Goal: Find specific page/section: Find specific page/section

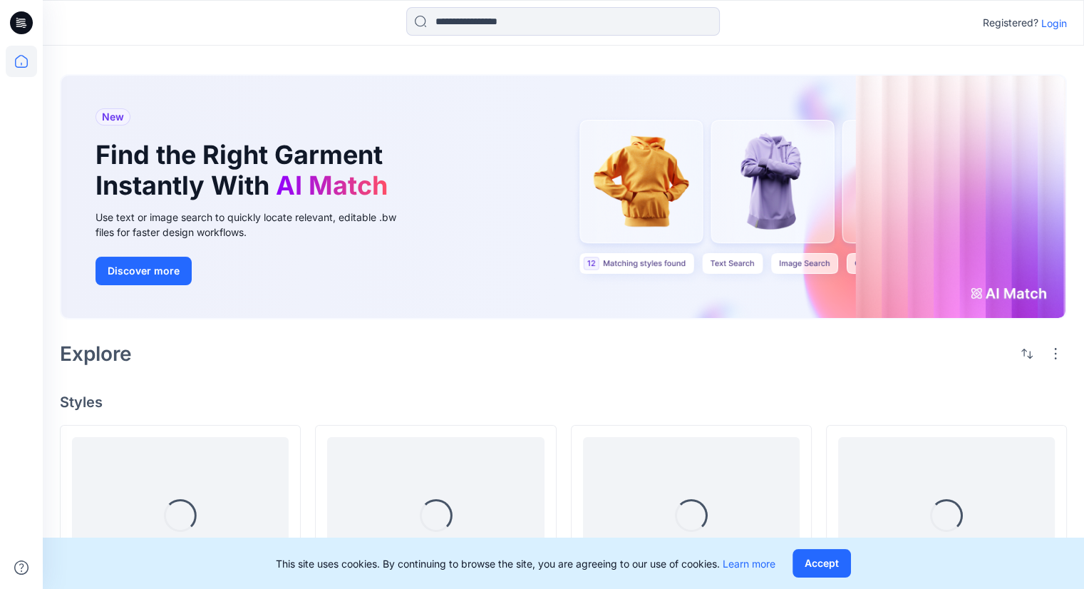
click at [1053, 26] on p "Login" at bounding box center [1054, 23] width 26 height 15
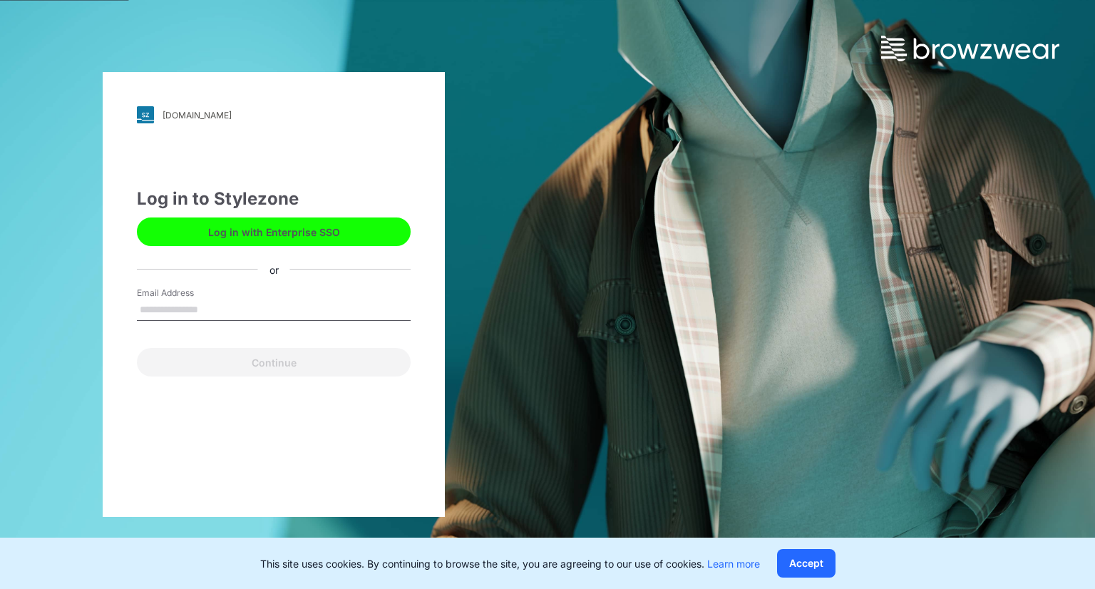
click at [242, 314] on input "Email Address" at bounding box center [274, 309] width 274 height 21
type input "**********"
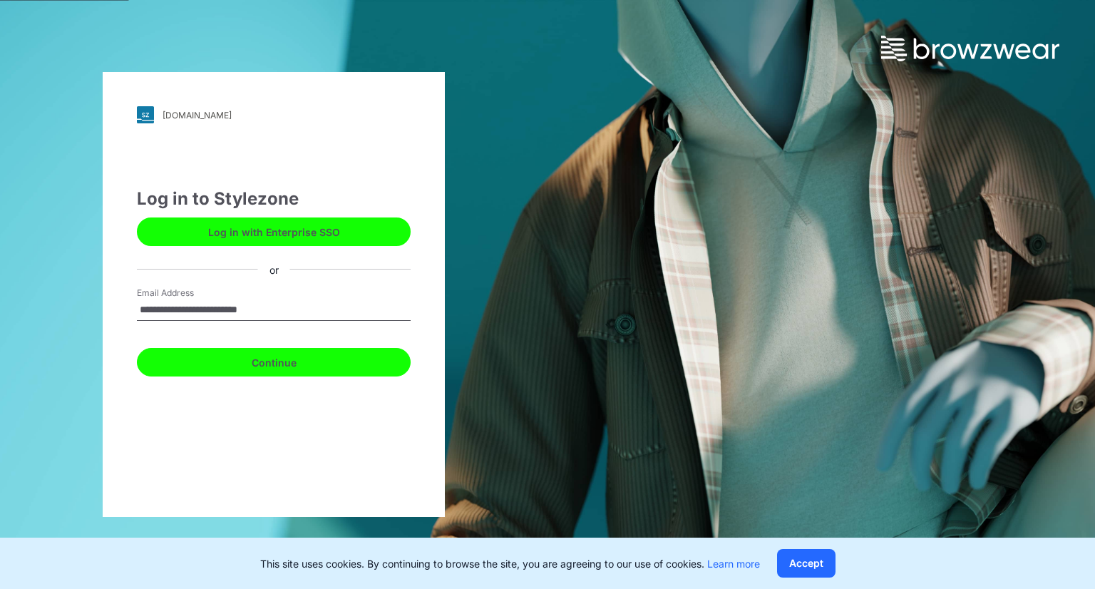
click at [274, 354] on button "Continue" at bounding box center [274, 362] width 274 height 29
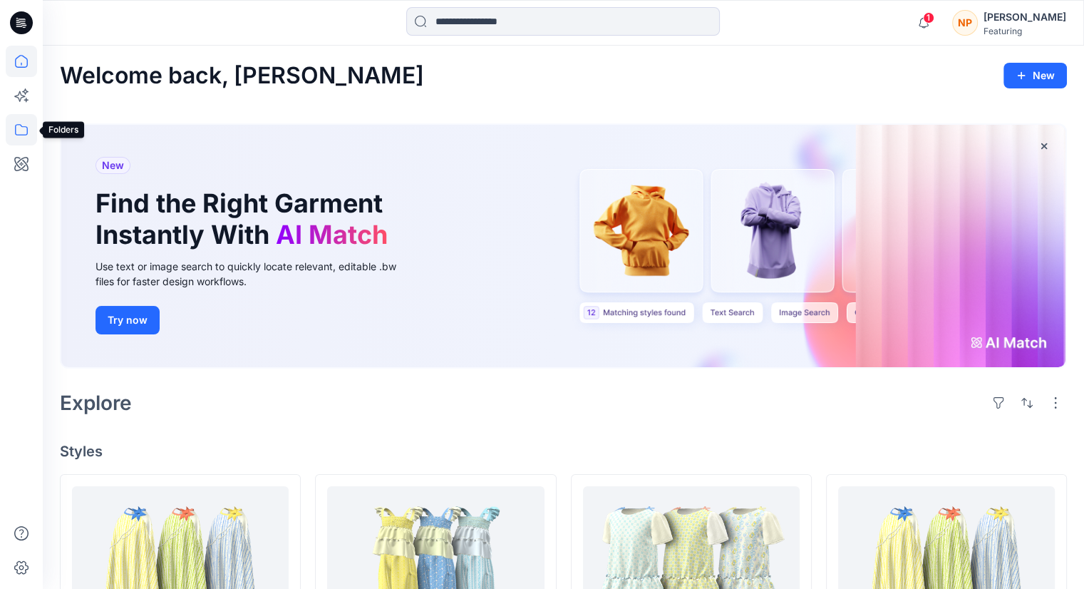
click at [33, 136] on icon at bounding box center [21, 129] width 31 height 31
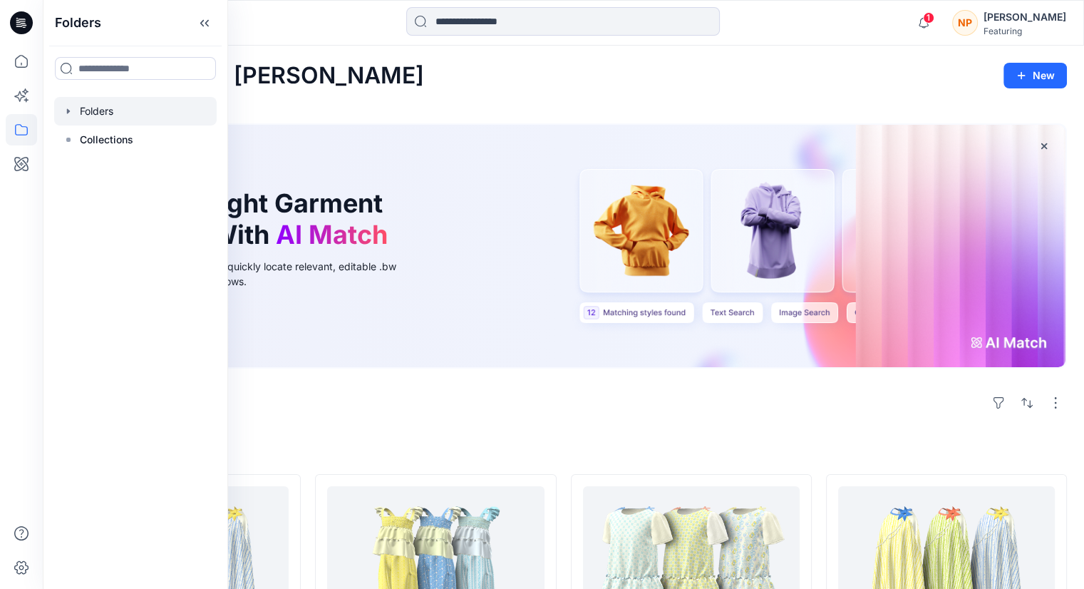
click at [86, 111] on div at bounding box center [135, 111] width 163 height 29
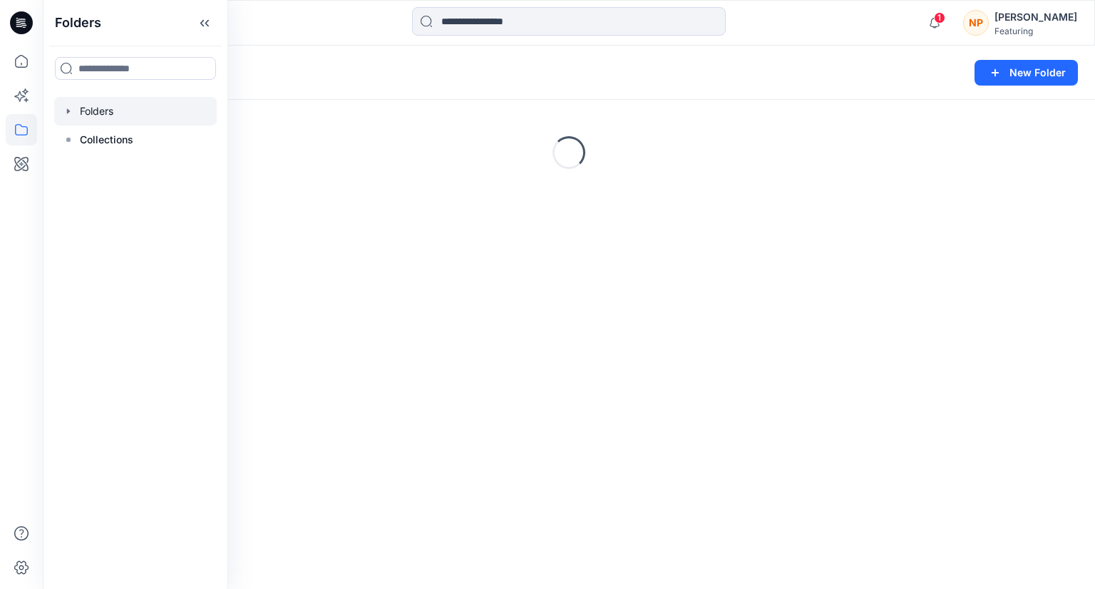
click at [67, 113] on icon "button" at bounding box center [68, 110] width 3 height 5
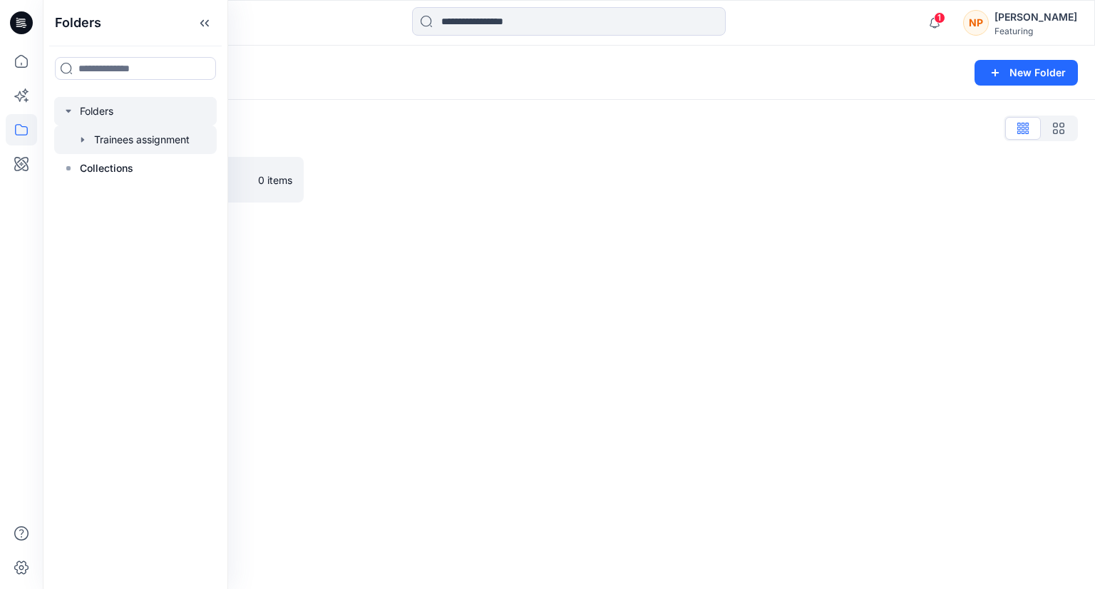
click at [93, 143] on div at bounding box center [135, 139] width 163 height 29
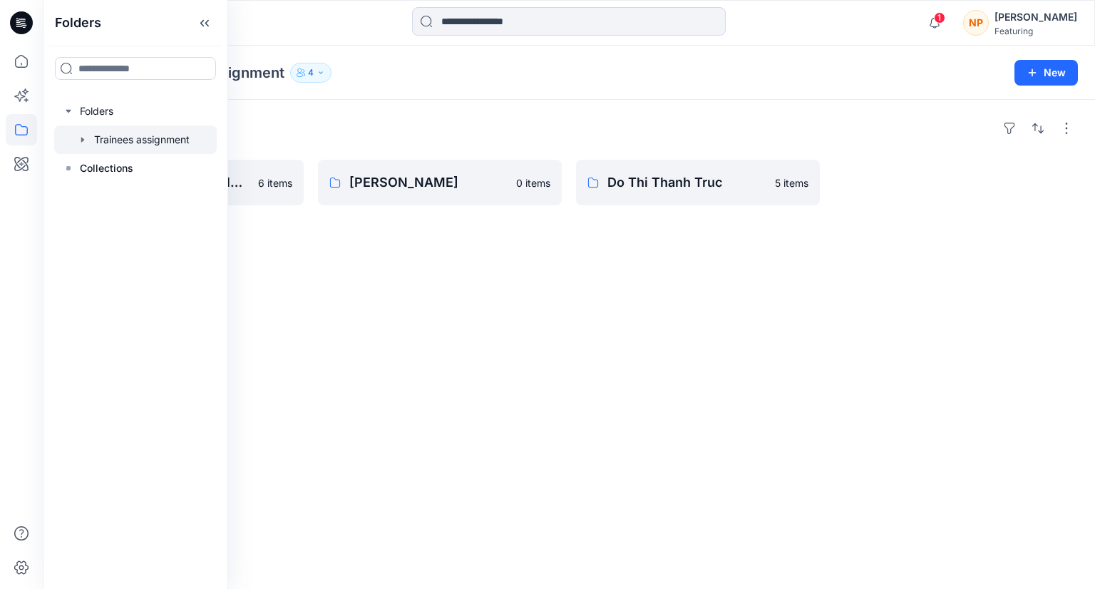
click at [278, 220] on div "Folders The lemon Riviera collection 6 items [PERSON_NAME] 0 items Do [PERSON_N…" at bounding box center [569, 344] width 1052 height 489
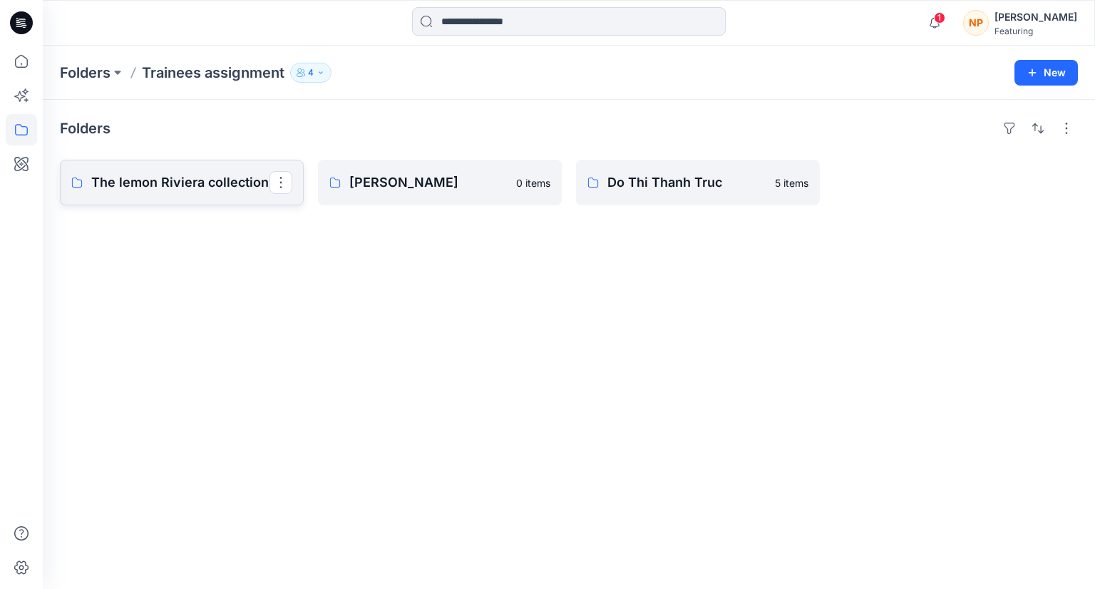
click at [245, 197] on link "The lemon Riviera collection" at bounding box center [182, 183] width 244 height 46
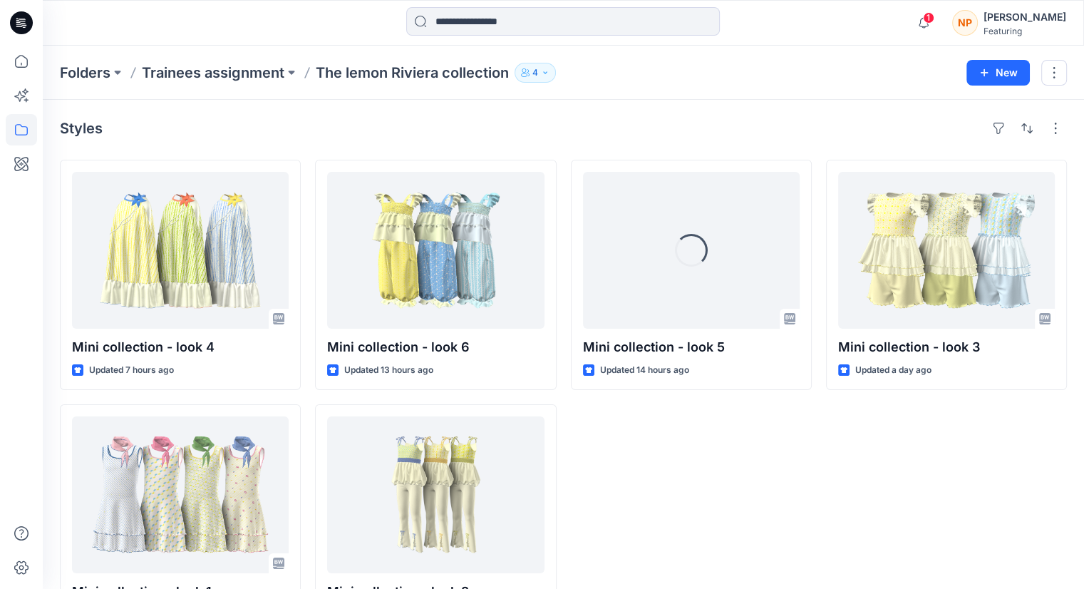
scroll to position [61, 0]
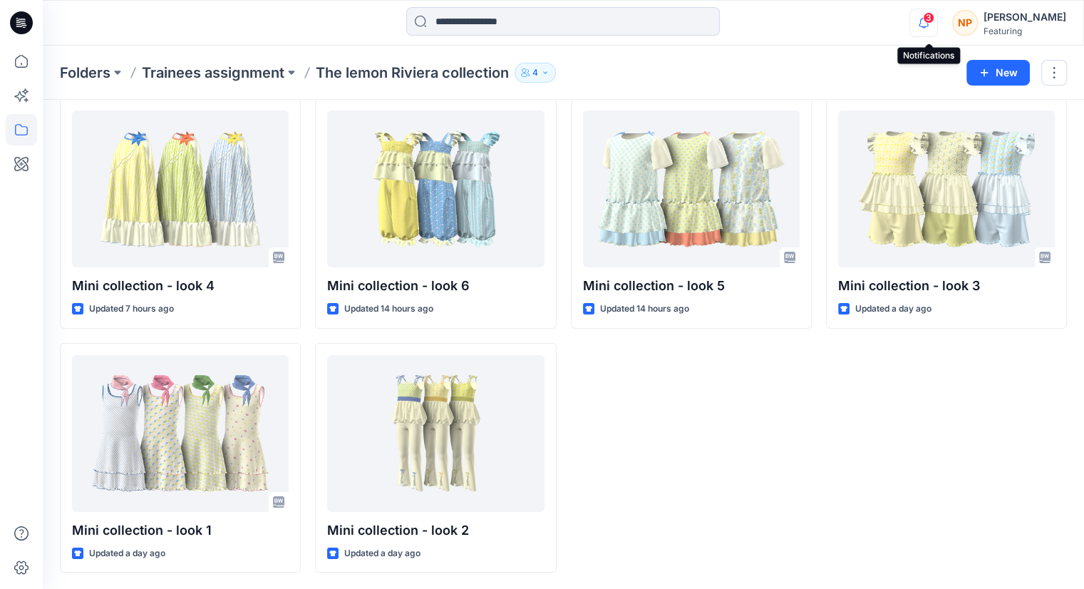
click at [929, 24] on icon "button" at bounding box center [924, 22] width 10 height 9
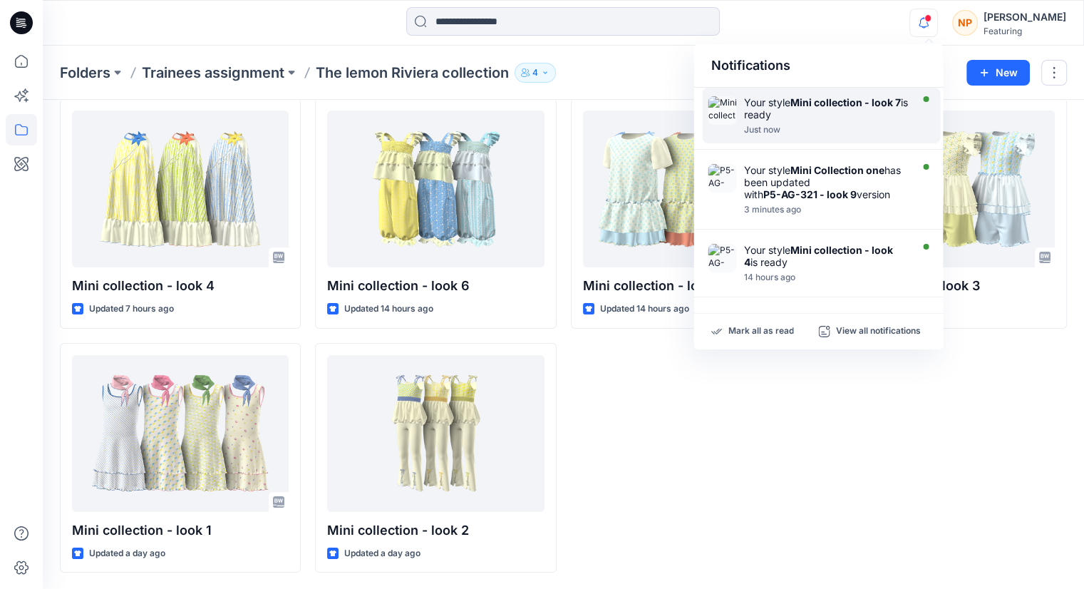
click at [818, 117] on div "Your style Mini collection - look 7 is ready" at bounding box center [825, 108] width 164 height 24
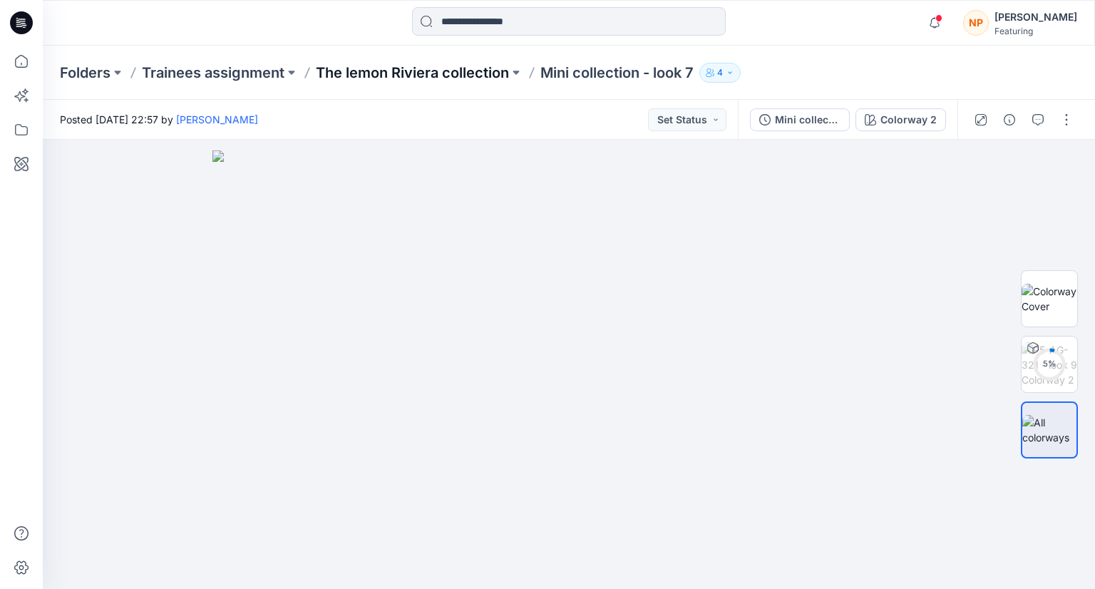
click at [468, 73] on p "The lemon Riviera collection" at bounding box center [412, 73] width 193 height 20
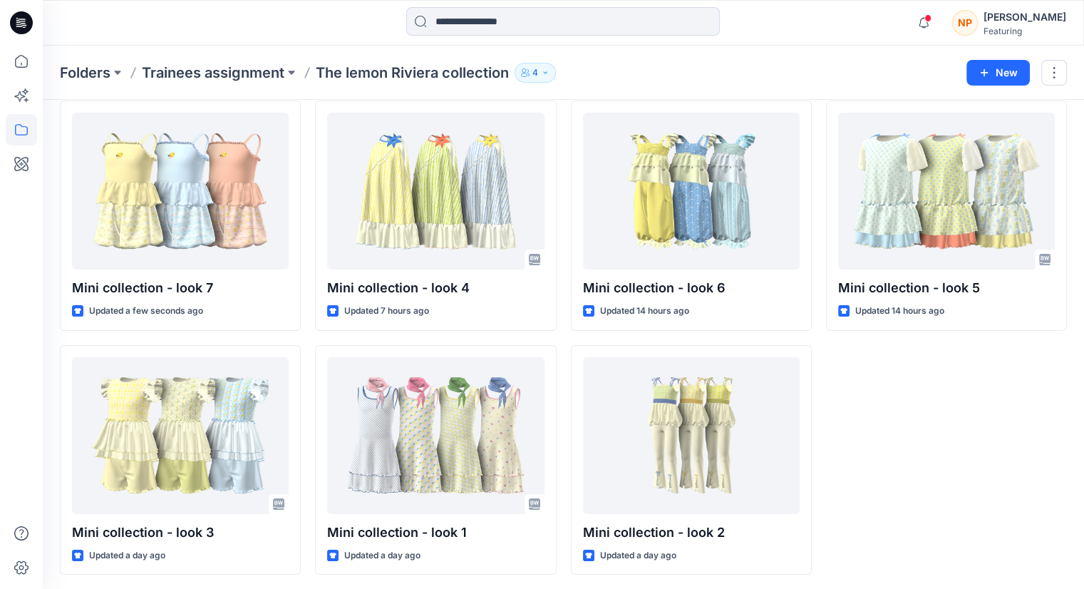
scroll to position [61, 0]
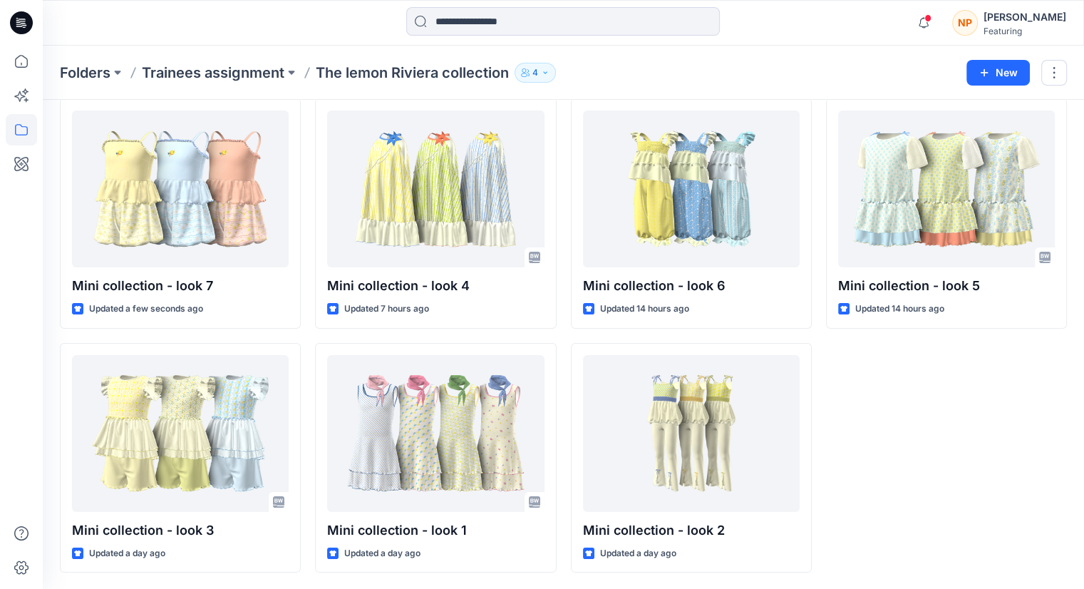
click at [910, 450] on div "Mini collection - look 5 Updated 14 hours ago" at bounding box center [946, 335] width 241 height 474
